Goal: Task Accomplishment & Management: Use online tool/utility

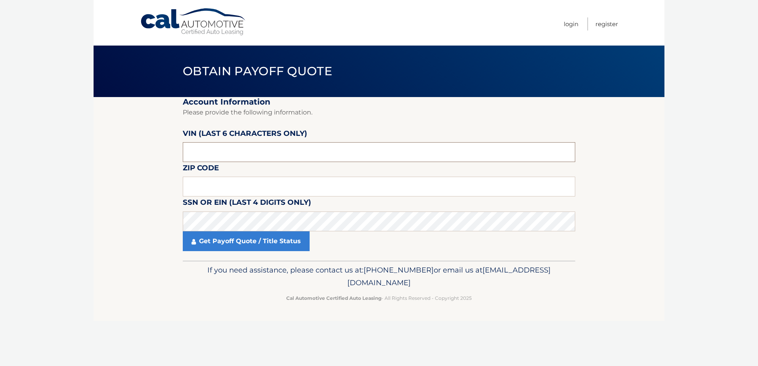
click at [247, 156] on input "text" at bounding box center [379, 152] width 392 height 20
type input "646557"
click at [210, 185] on input "text" at bounding box center [379, 187] width 392 height 20
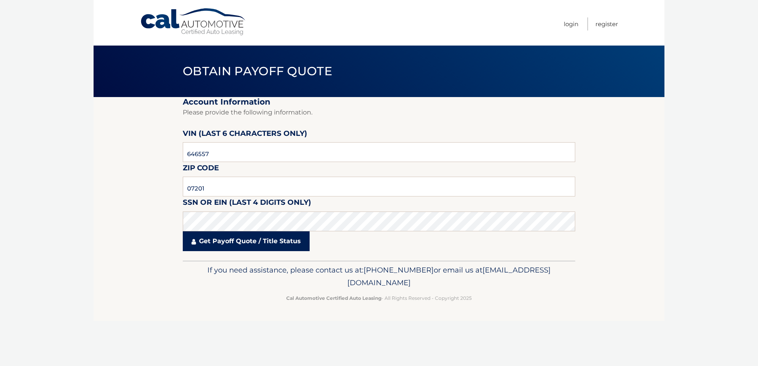
click at [238, 241] on link "Get Payoff Quote / Title Status" at bounding box center [246, 241] width 127 height 20
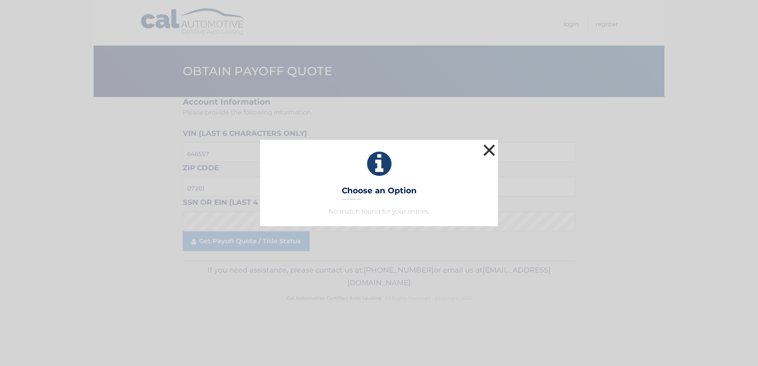
click at [491, 150] on button "×" at bounding box center [489, 150] width 16 height 16
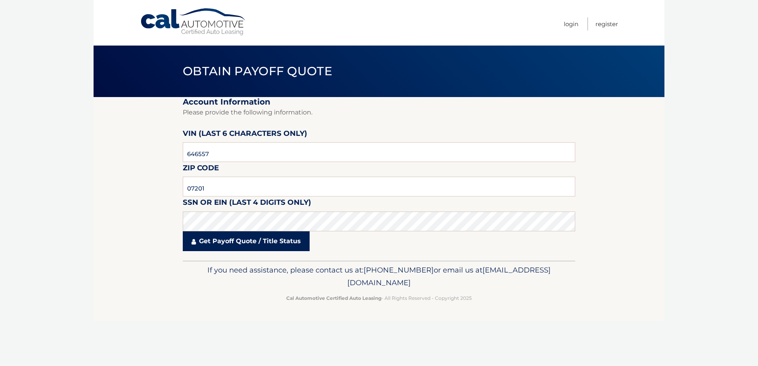
click at [224, 238] on link "Get Payoff Quote / Title Status" at bounding box center [246, 241] width 127 height 20
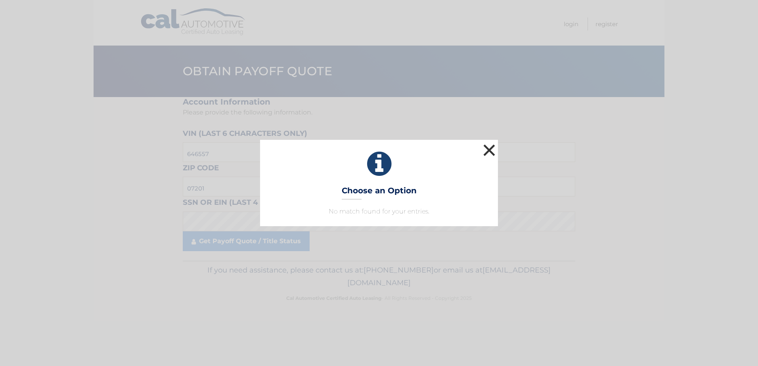
click at [491, 149] on button "×" at bounding box center [489, 150] width 16 height 16
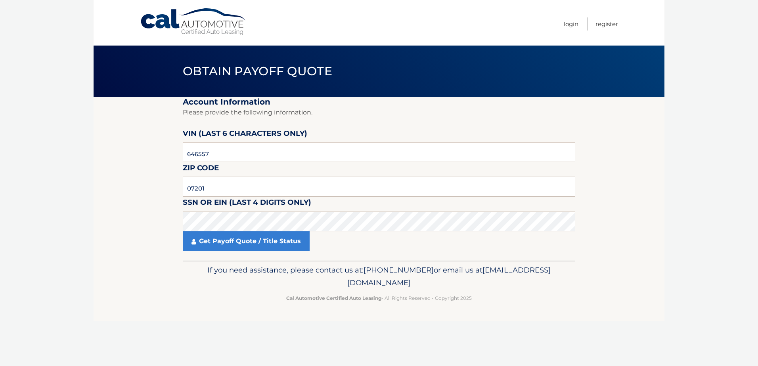
drag, startPoint x: 224, startPoint y: 188, endPoint x: 171, endPoint y: 187, distance: 53.1
click at [171, 187] on section "Account Information Please provide the following information. [PERSON_NAME] (la…" at bounding box center [379, 179] width 571 height 164
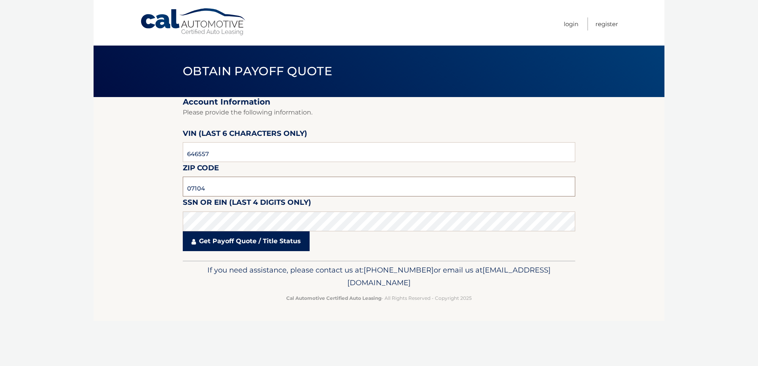
type input "07104"
click at [246, 239] on link "Get Payoff Quote / Title Status" at bounding box center [246, 241] width 127 height 20
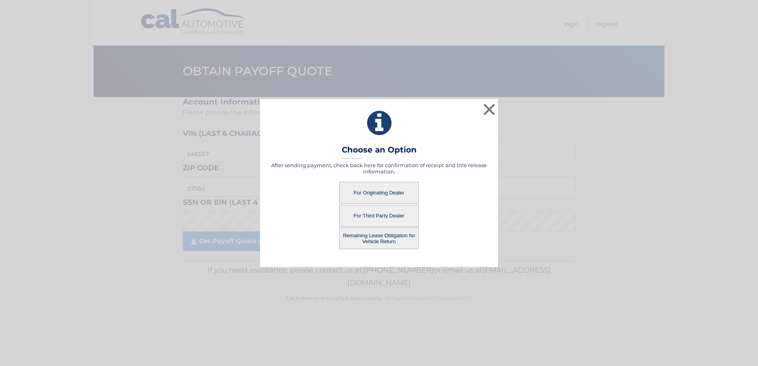
click at [395, 191] on button "For Originating Dealer" at bounding box center [378, 193] width 79 height 22
click at [381, 191] on button "For Originating Dealer" at bounding box center [378, 193] width 79 height 22
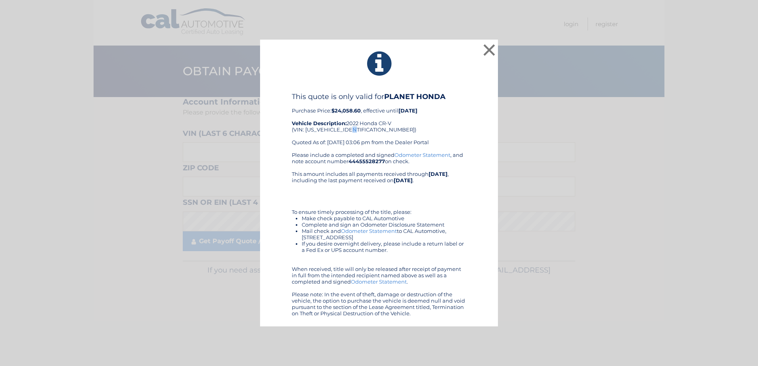
drag, startPoint x: 363, startPoint y: 128, endPoint x: 358, endPoint y: 128, distance: 5.2
click at [358, 128] on div "This quote is only valid for PLANET HONDA Purchase Price: $24,058.60 , effectiv…" at bounding box center [379, 121] width 174 height 59
drag, startPoint x: 358, startPoint y: 128, endPoint x: 409, endPoint y: 131, distance: 50.8
click at [410, 131] on div "This quote is only valid for PLANET HONDA Purchase Price: $24,058.60 , effectiv…" at bounding box center [379, 121] width 174 height 59
drag, startPoint x: 365, startPoint y: 129, endPoint x: 340, endPoint y: 130, distance: 25.0
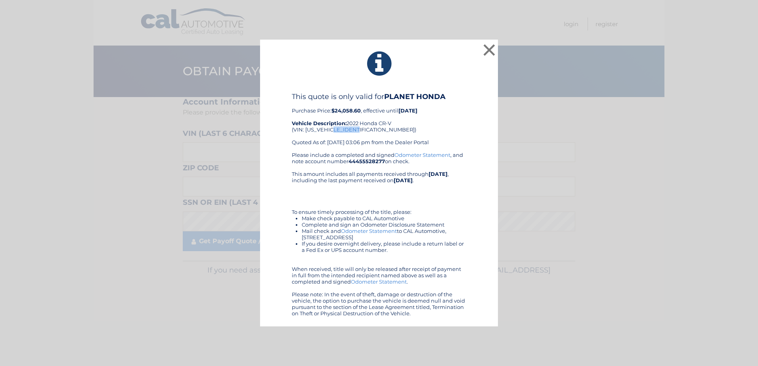
click at [340, 130] on div "This quote is only valid for PLANET HONDA Purchase Price: $24,058.60 , effectiv…" at bounding box center [379, 121] width 174 height 59
copy div "NH646557"
